Goal: Subscribe to service/newsletter

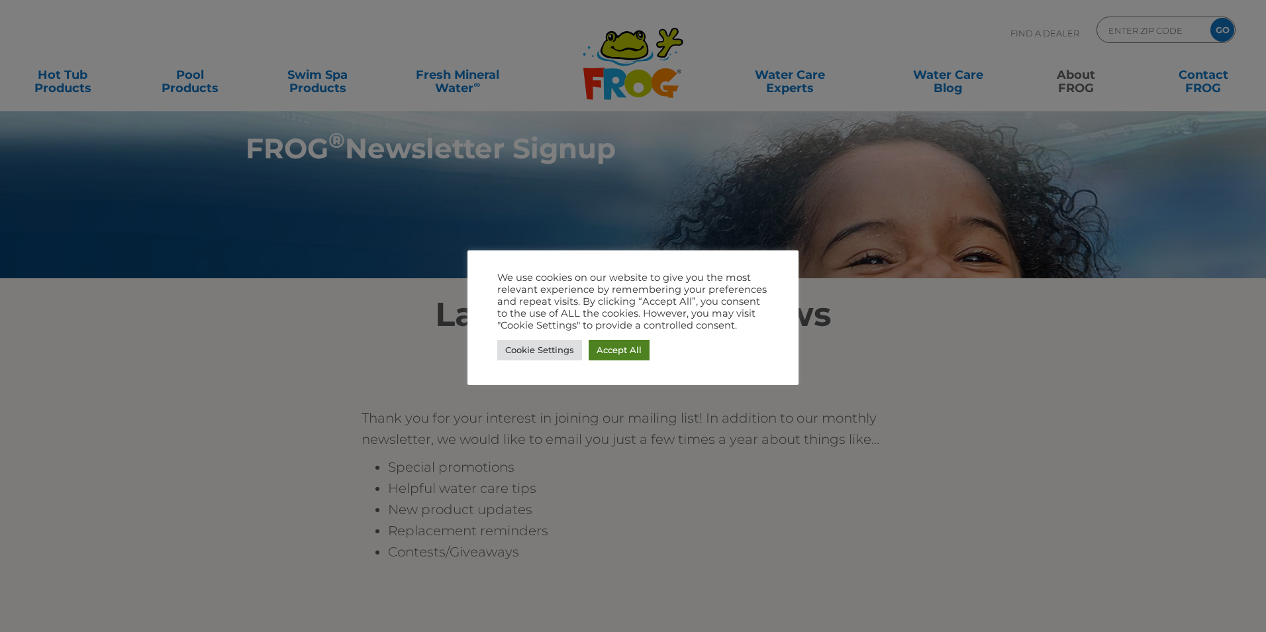
click at [615, 351] on link "Accept All" at bounding box center [619, 350] width 61 height 21
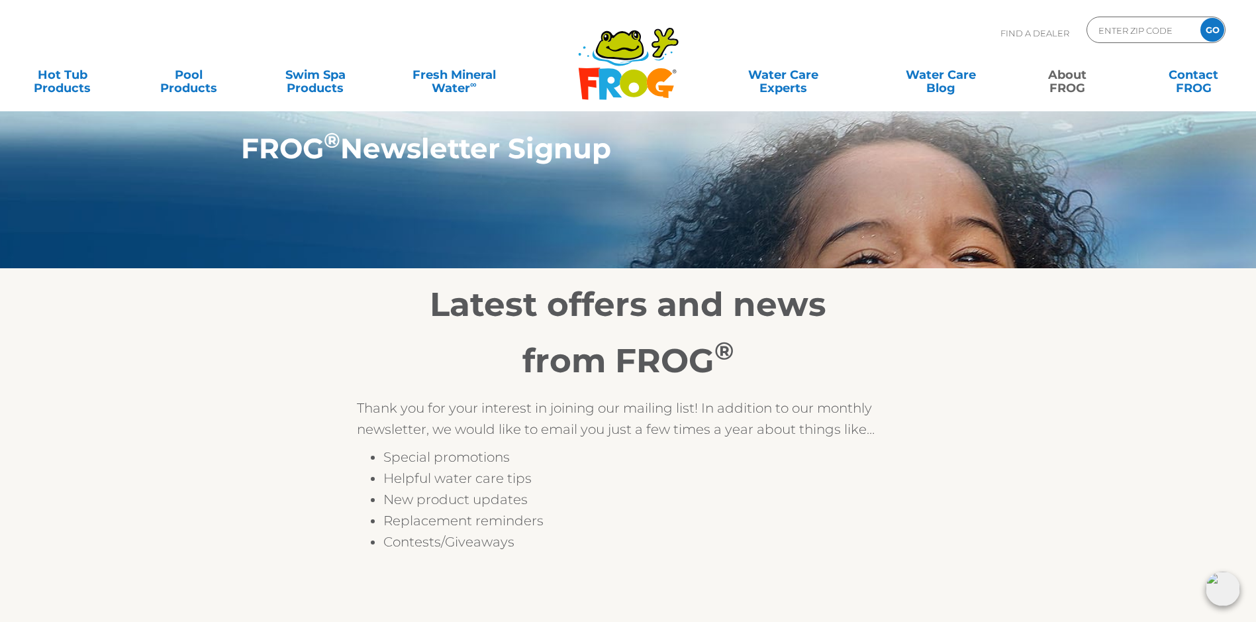
click at [632, 58] on icon at bounding box center [619, 45] width 44 height 26
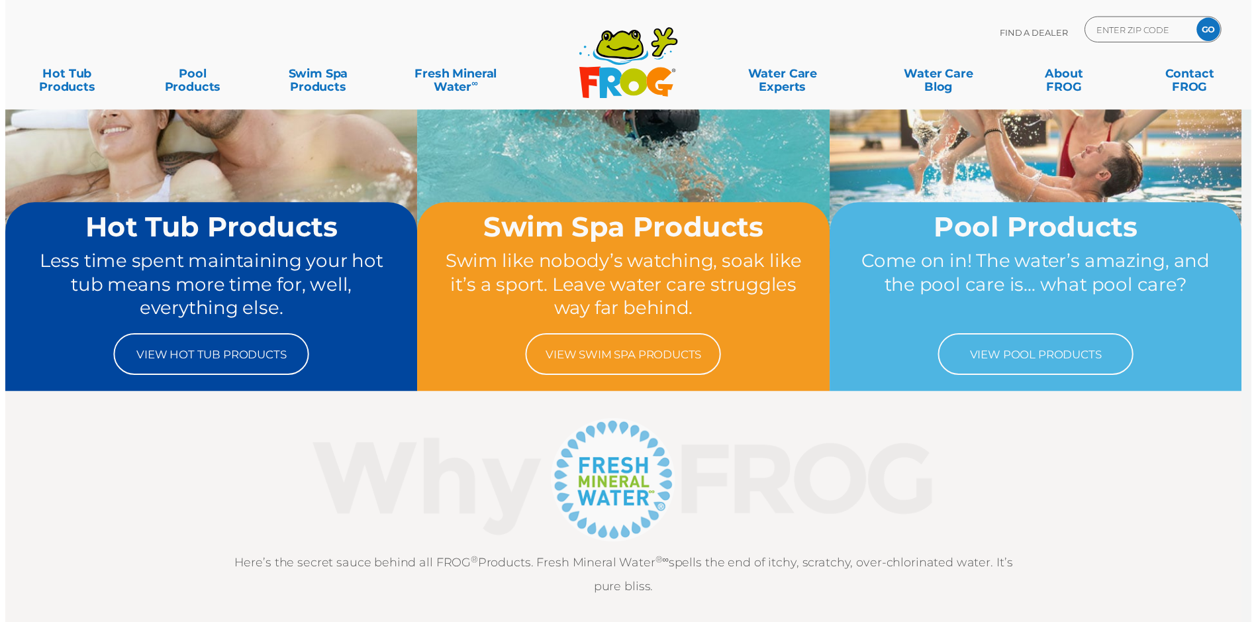
scroll to position [265, 0]
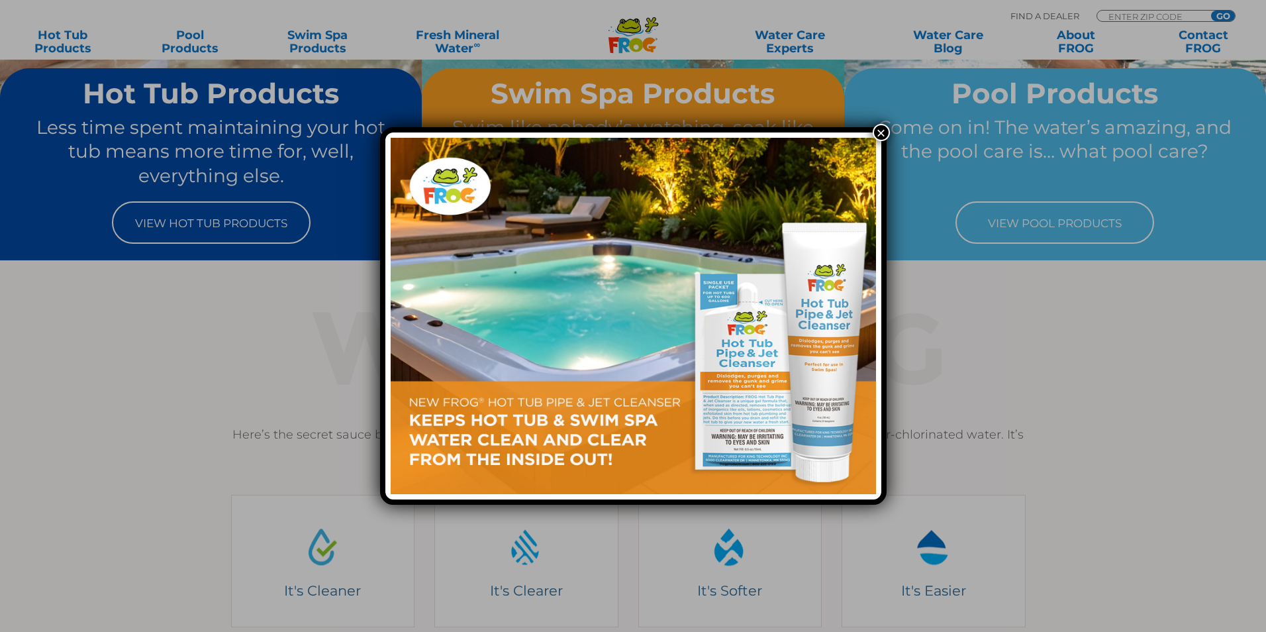
click at [881, 130] on button "×" at bounding box center [881, 132] width 17 height 17
